Goal: Find specific page/section: Find specific page/section

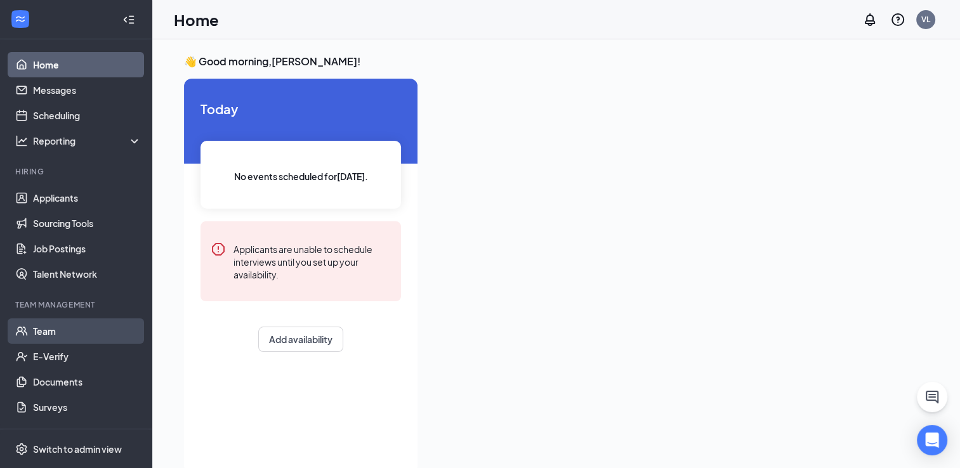
click at [57, 324] on link "Team" at bounding box center [87, 331] width 109 height 25
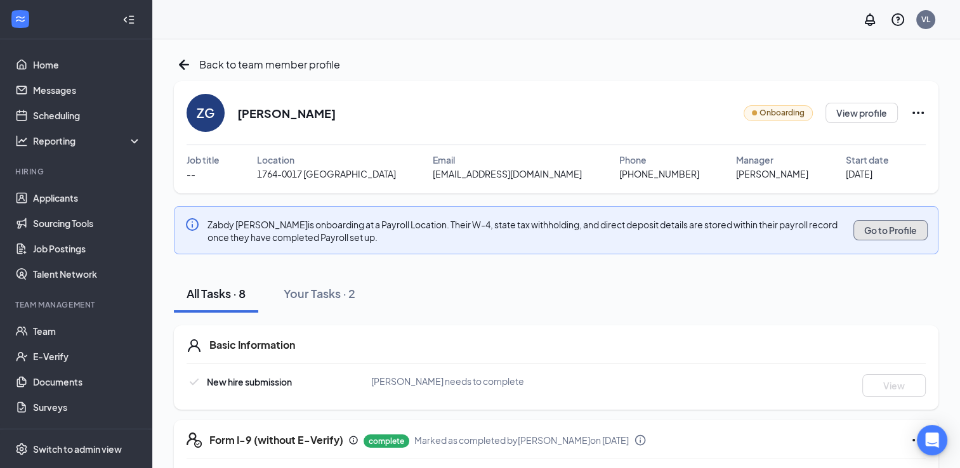
click at [901, 230] on button "Go to Profile" at bounding box center [891, 230] width 74 height 20
